Goal: Information Seeking & Learning: Learn about a topic

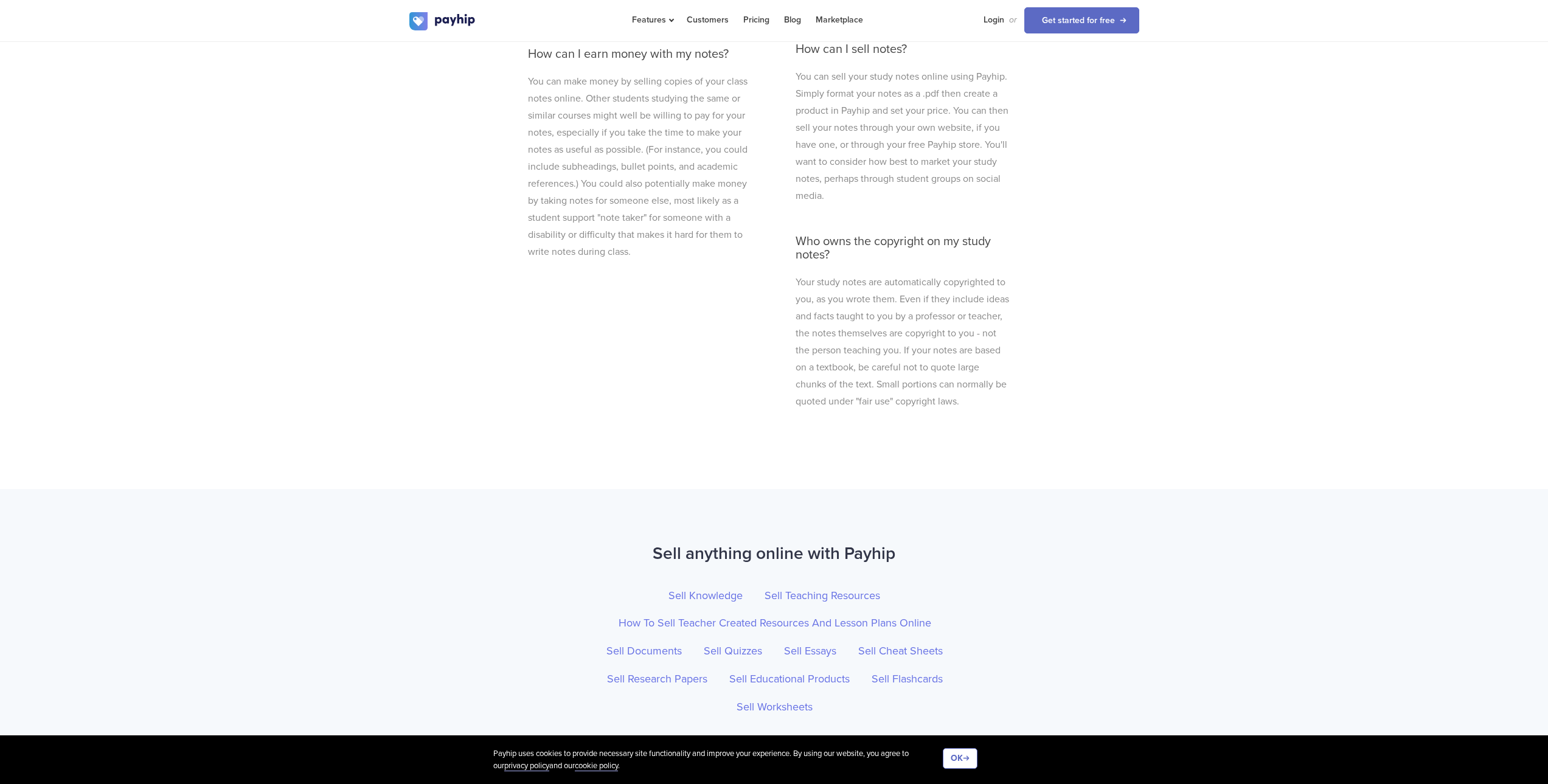
scroll to position [3942, 0]
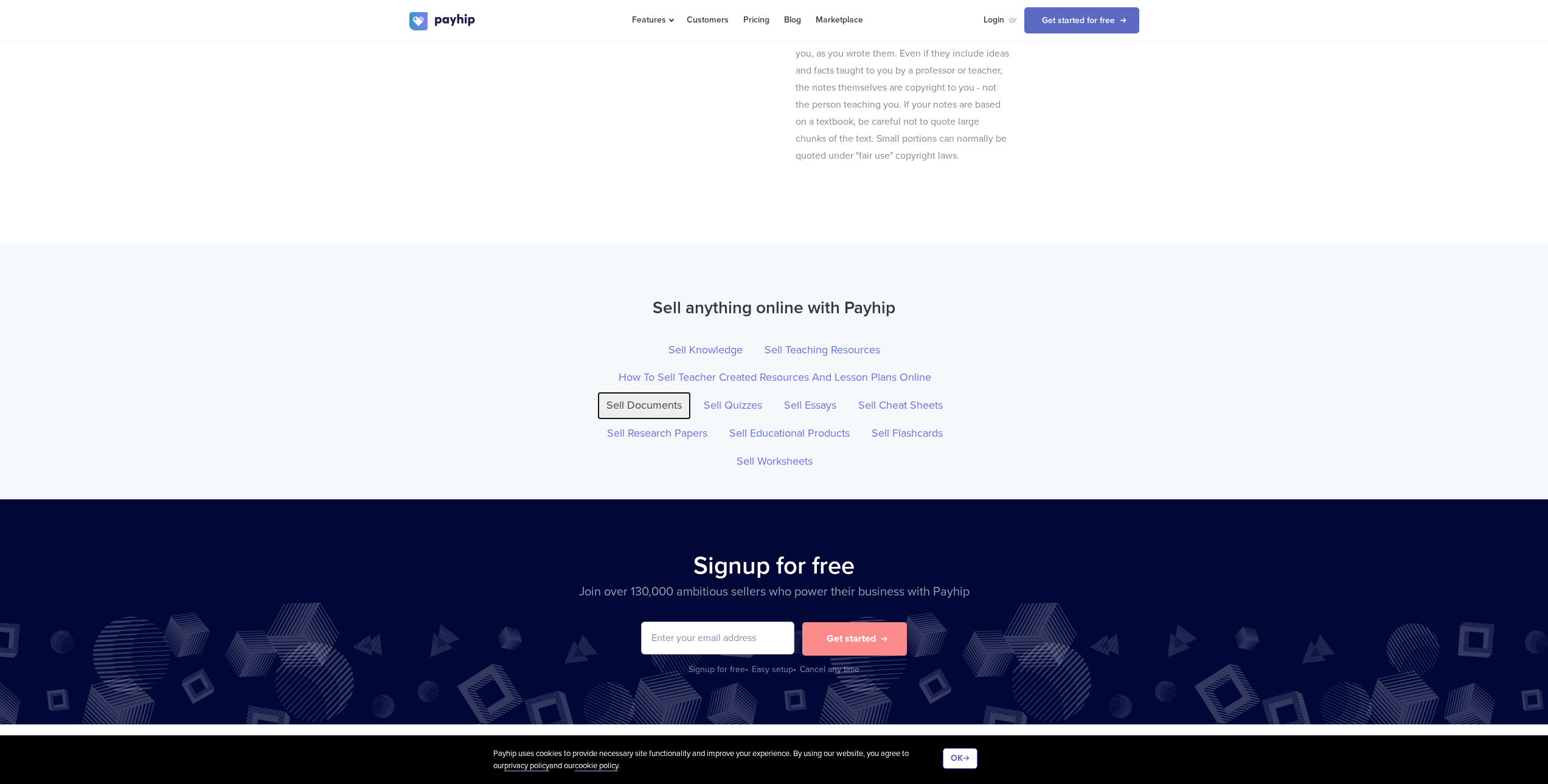
click at [689, 397] on link "Sell Documents" at bounding box center [644, 406] width 93 height 28
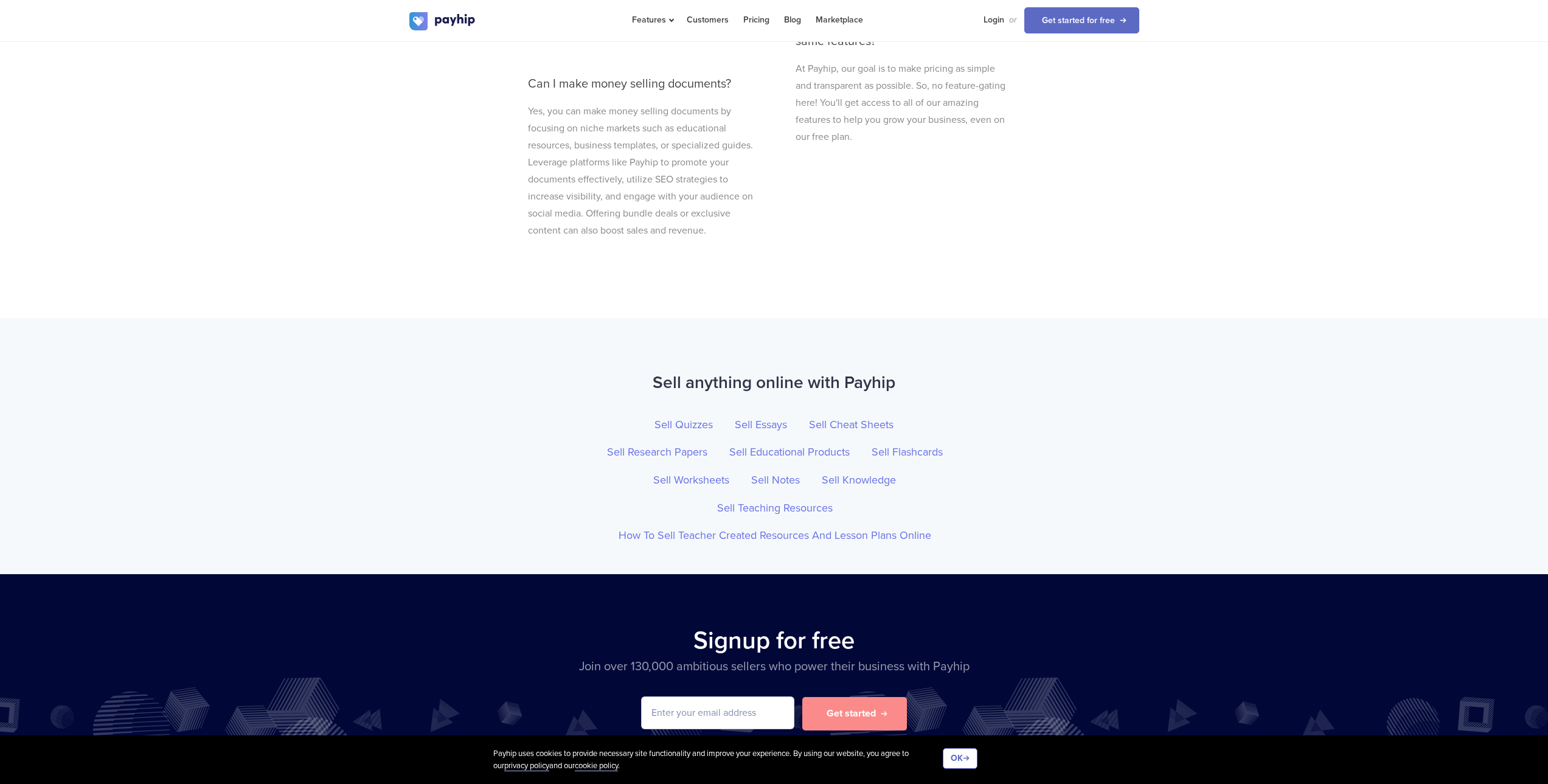
scroll to position [3950, 0]
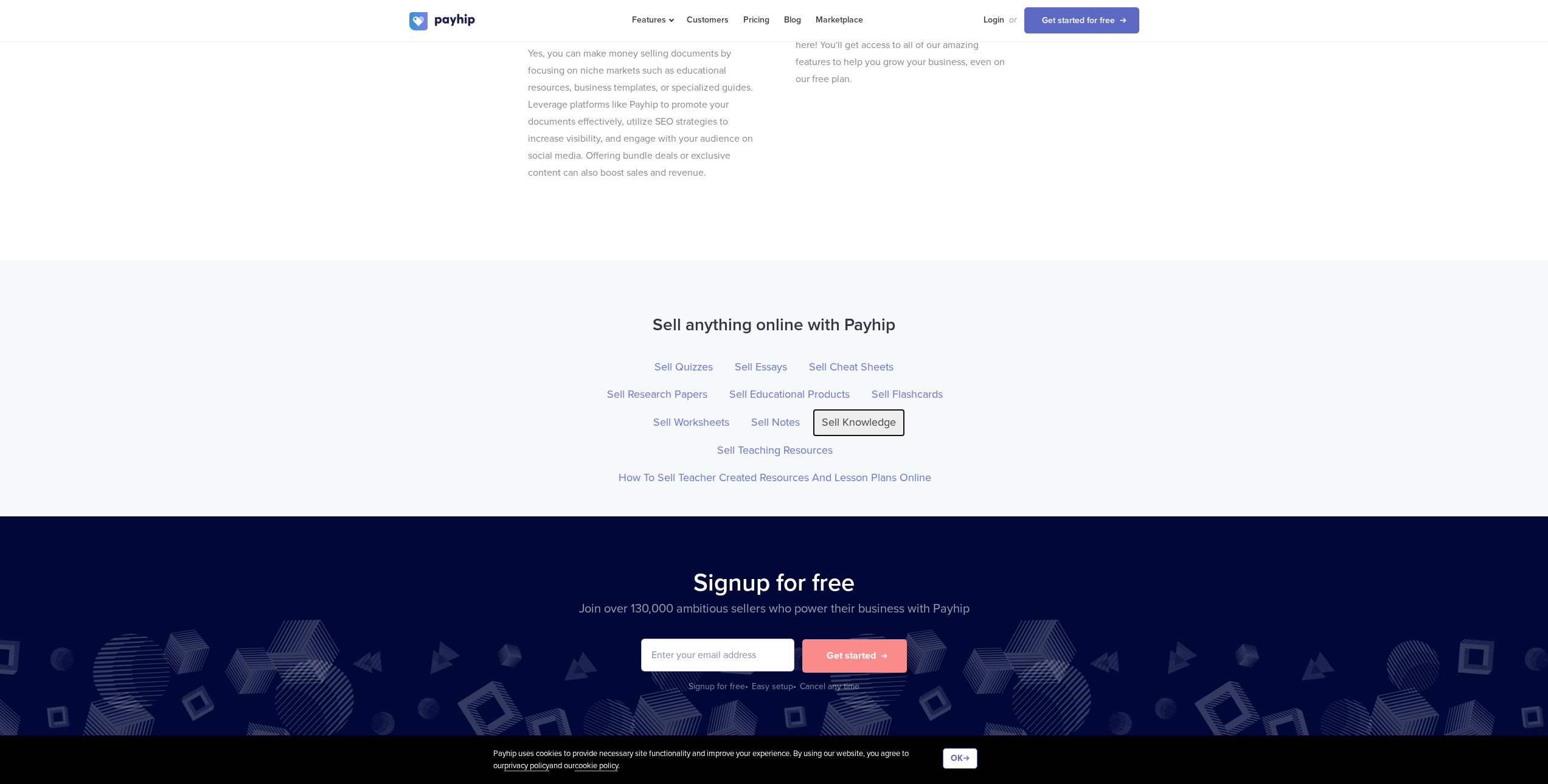
click at [813, 435] on link "Sell Knowledge" at bounding box center [859, 423] width 93 height 28
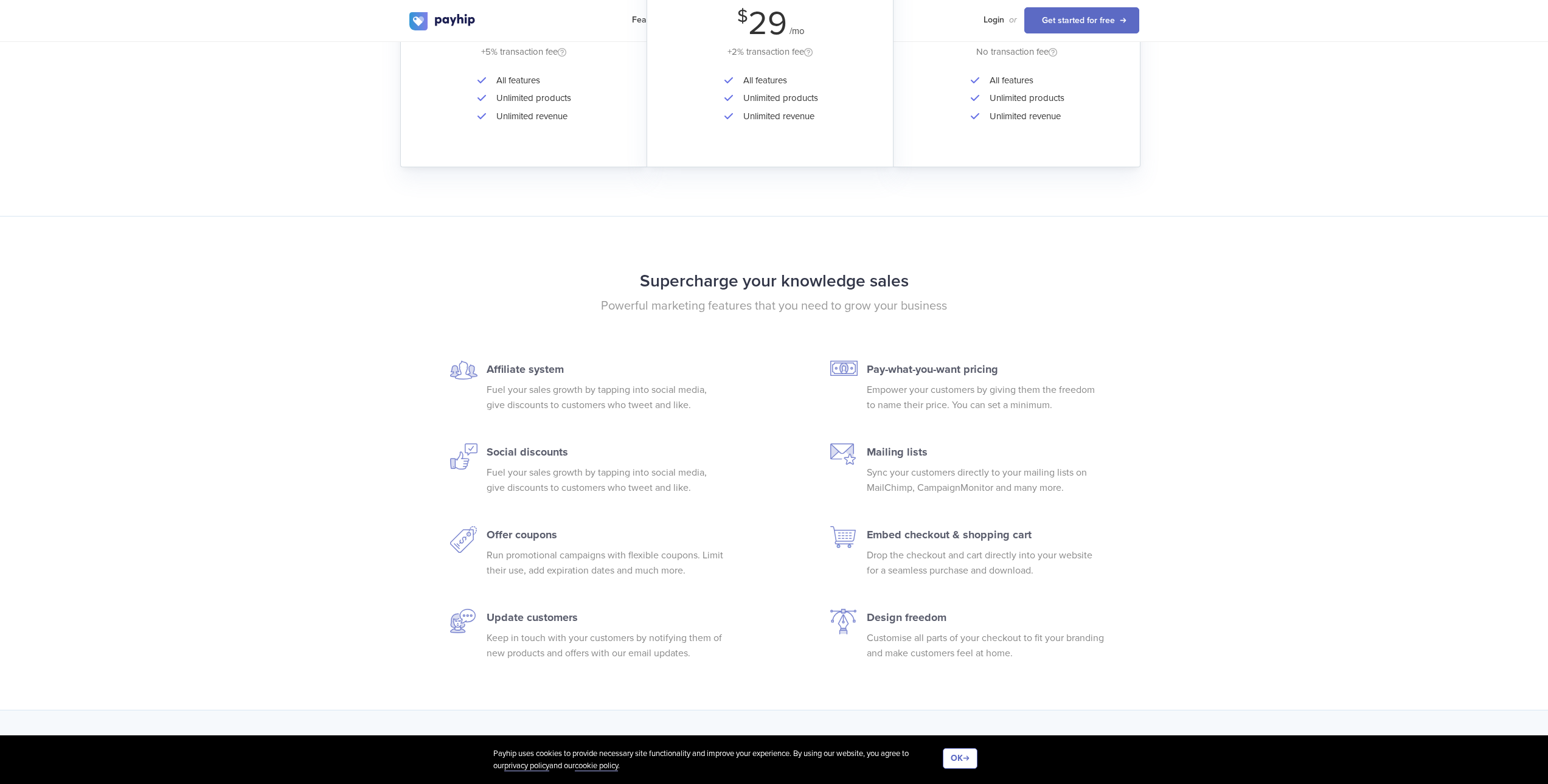
scroll to position [2372, 0]
